Goal: Information Seeking & Learning: Learn about a topic

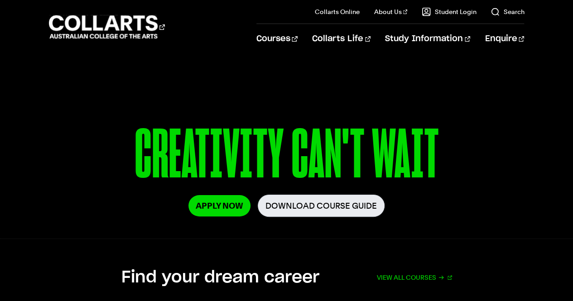
scroll to position [88, 0]
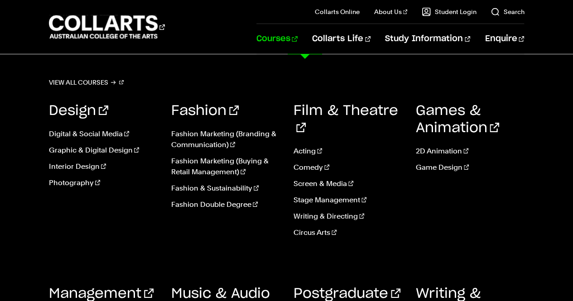
click at [297, 40] on link "Courses" at bounding box center [276, 39] width 41 height 30
click at [225, 287] on link "Music & Audio" at bounding box center [220, 302] width 99 height 31
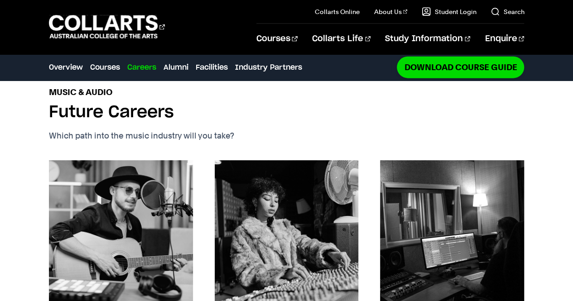
scroll to position [859, 0]
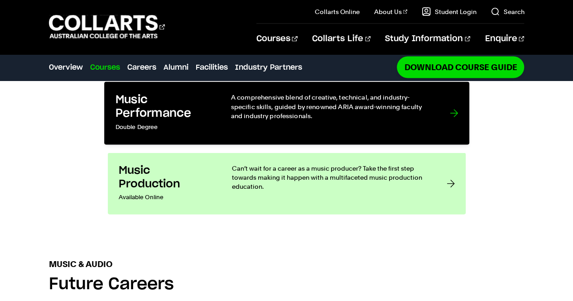
click at [360, 93] on p "A comprehensive blend of creative, technical, and industry-specific skills, gui…" at bounding box center [330, 107] width 201 height 28
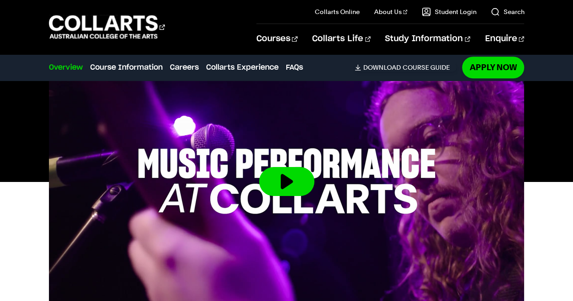
scroll to position [343, 0]
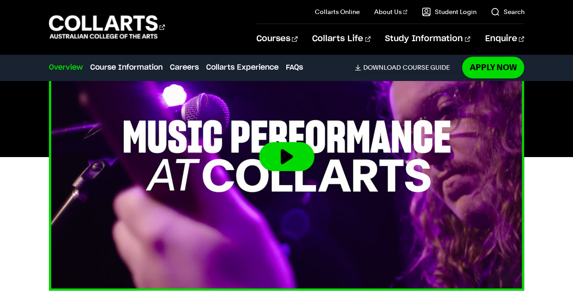
click at [283, 157] on button at bounding box center [286, 156] width 55 height 29
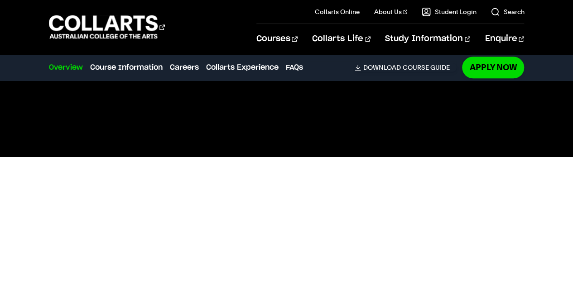
click at [563, 199] on div at bounding box center [286, 157] width 573 height 268
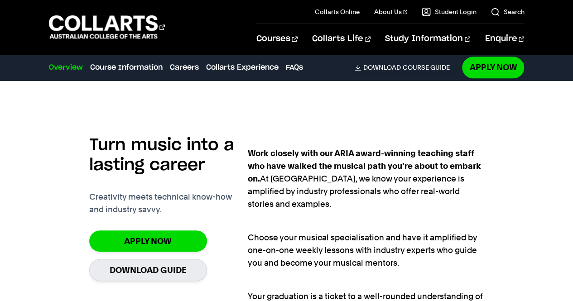
scroll to position [641, 0]
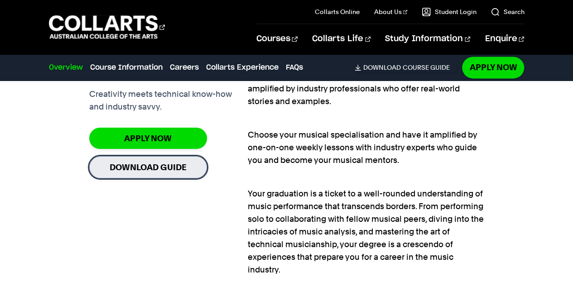
click at [161, 165] on link "Download Guide" at bounding box center [148, 167] width 118 height 22
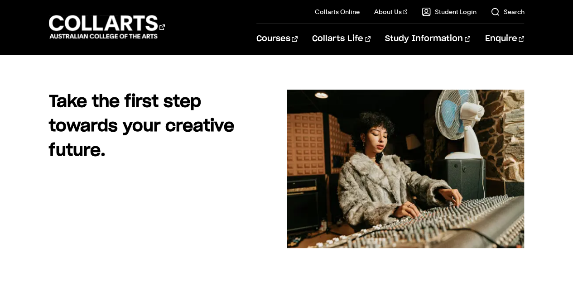
scroll to position [68, 0]
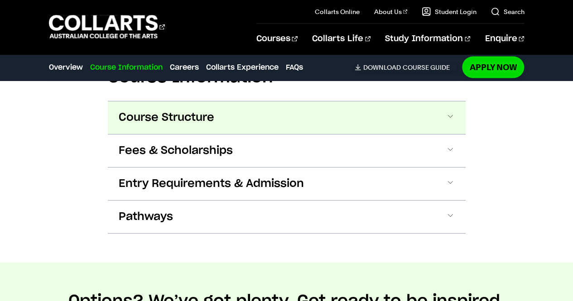
scroll to position [886, 0]
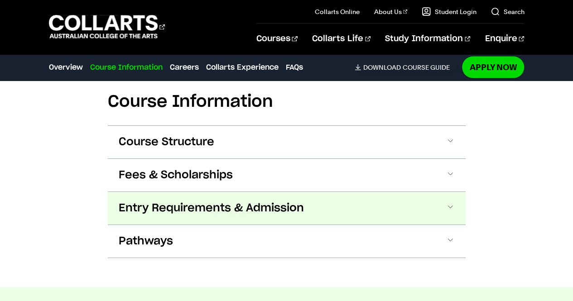
click at [234, 201] on span "Entry Requirements & Admission" at bounding box center [211, 208] width 185 height 14
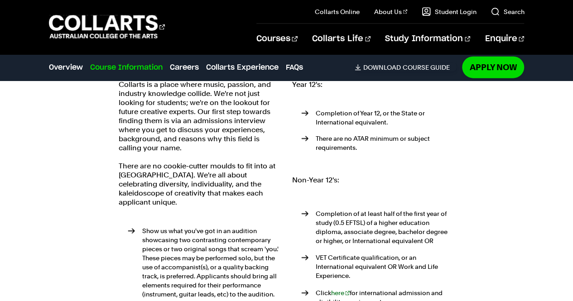
scroll to position [1039, 0]
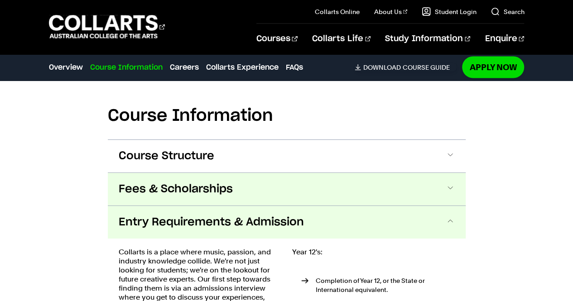
click at [221, 189] on span "Fees & Scholarships" at bounding box center [176, 189] width 114 height 14
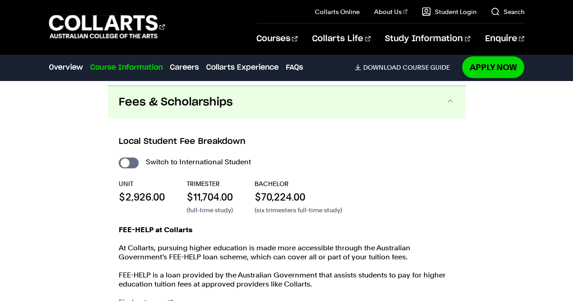
scroll to position [958, 0]
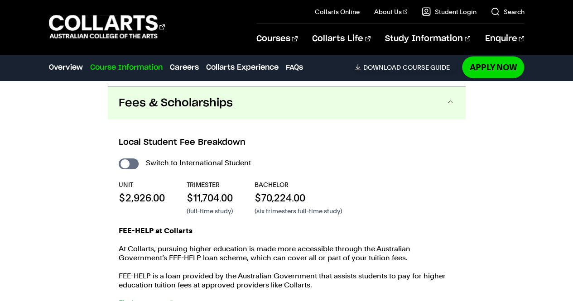
click at [238, 111] on button "Fees & Scholarships" at bounding box center [287, 103] width 358 height 33
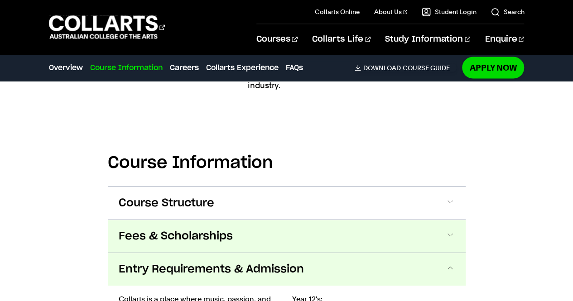
scroll to position [896, 0]
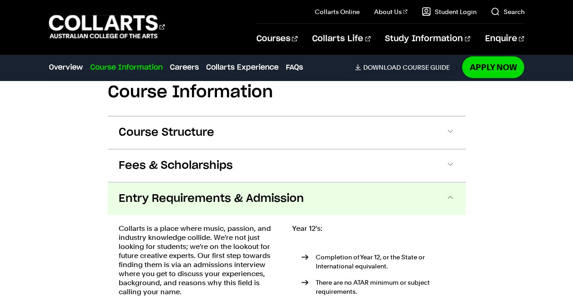
click at [301, 193] on span "Entry Requirements & Admission" at bounding box center [211, 199] width 185 height 14
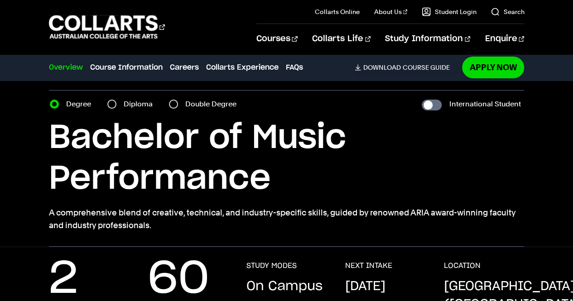
scroll to position [29, 0]
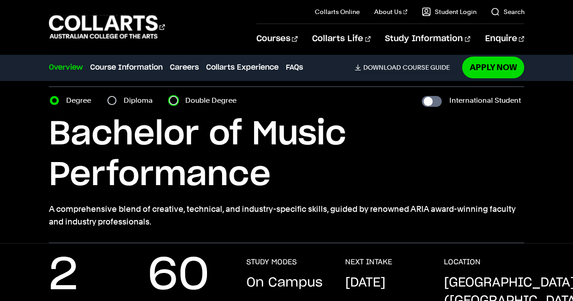
click at [175, 99] on input "Double Degree" at bounding box center [173, 100] width 9 height 9
radio input "true"
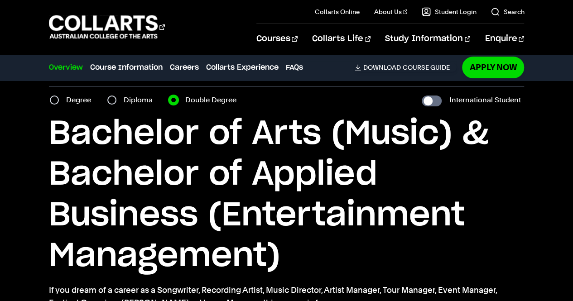
scroll to position [27, 0]
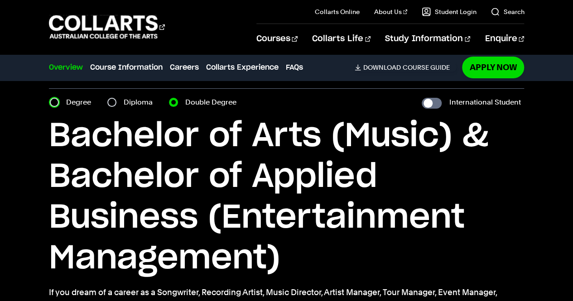
click at [57, 105] on input "Degree" at bounding box center [54, 102] width 9 height 9
radio input "true"
